Goal: Task Accomplishment & Management: Manage account settings

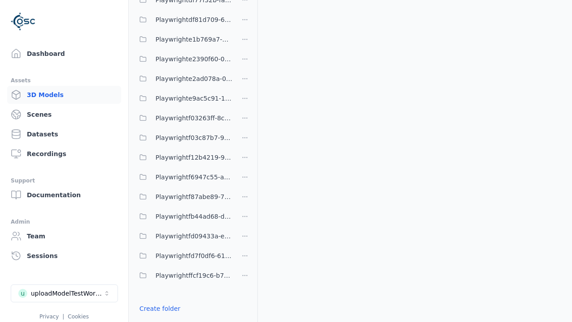
click at [159, 308] on link "Create folder" at bounding box center [159, 308] width 41 height 9
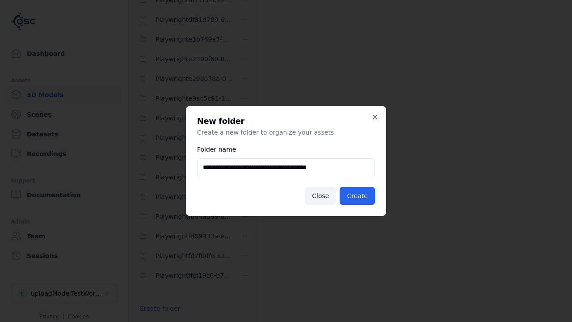
type input "**********"
click at [357, 196] on button "Create" at bounding box center [356, 196] width 35 height 18
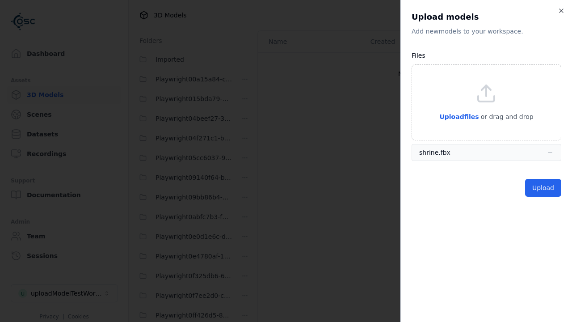
click at [543, 188] on button "Upload" at bounding box center [543, 188] width 36 height 18
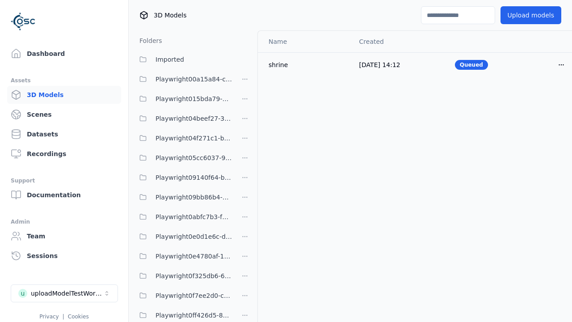
click at [561, 64] on html "Support Dashboard Assets 3D Models Scenes Datasets Recordings Support Documenta…" at bounding box center [286, 161] width 572 height 322
click at [541, 99] on div "Delete" at bounding box center [541, 99] width 53 height 14
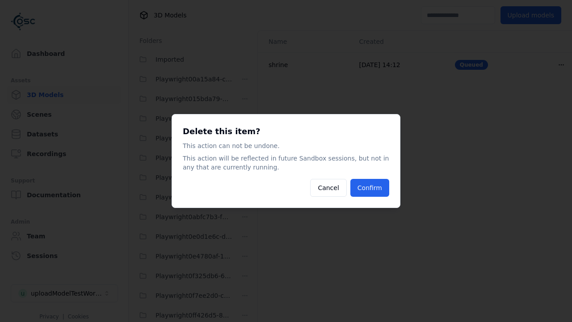
click at [369, 188] on button "Confirm" at bounding box center [369, 188] width 39 height 18
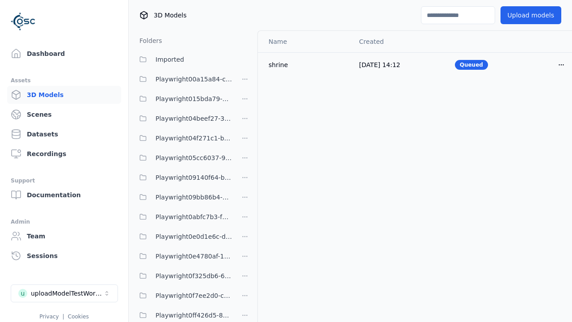
click at [245, 161] on html "Support Dashboard Assets 3D Models Scenes Datasets Recordings Support Documenta…" at bounding box center [286, 161] width 572 height 322
